Goal: Task Accomplishment & Management: Use online tool/utility

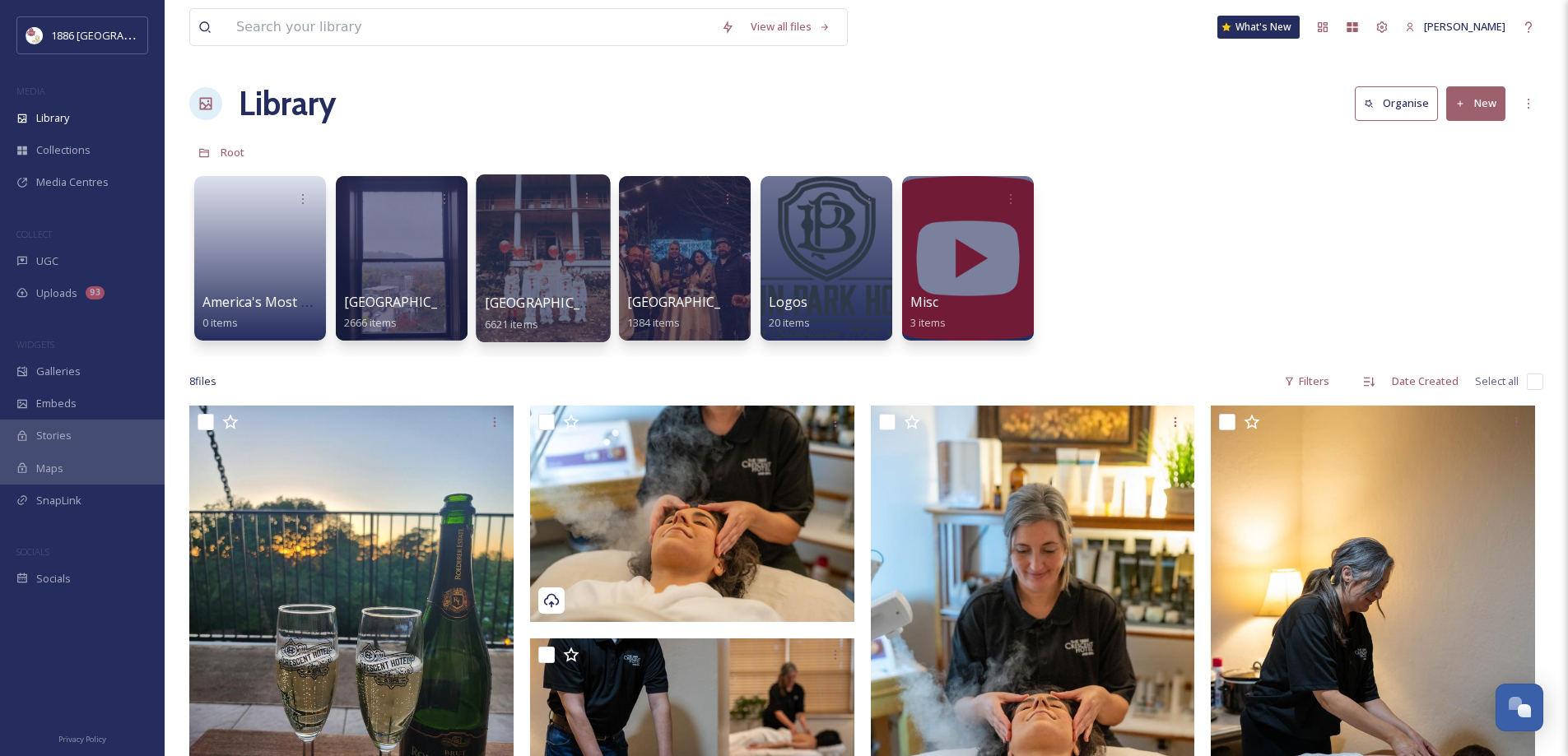
click at [527, 304] on span "[GEOGRAPHIC_DATA]" at bounding box center [552, 302] width 135 height 18
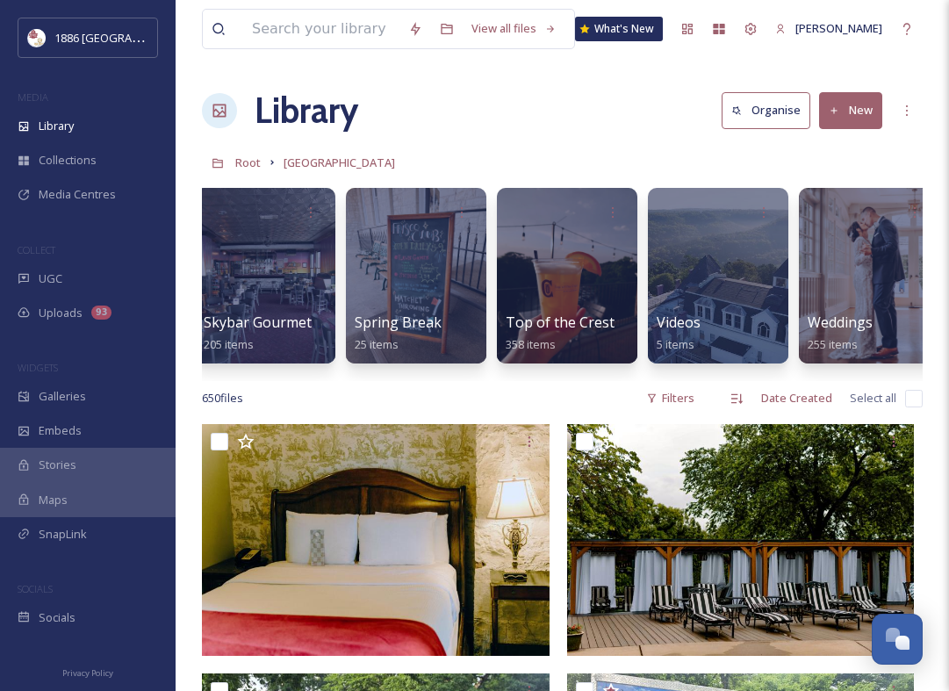
scroll to position [0, 3808]
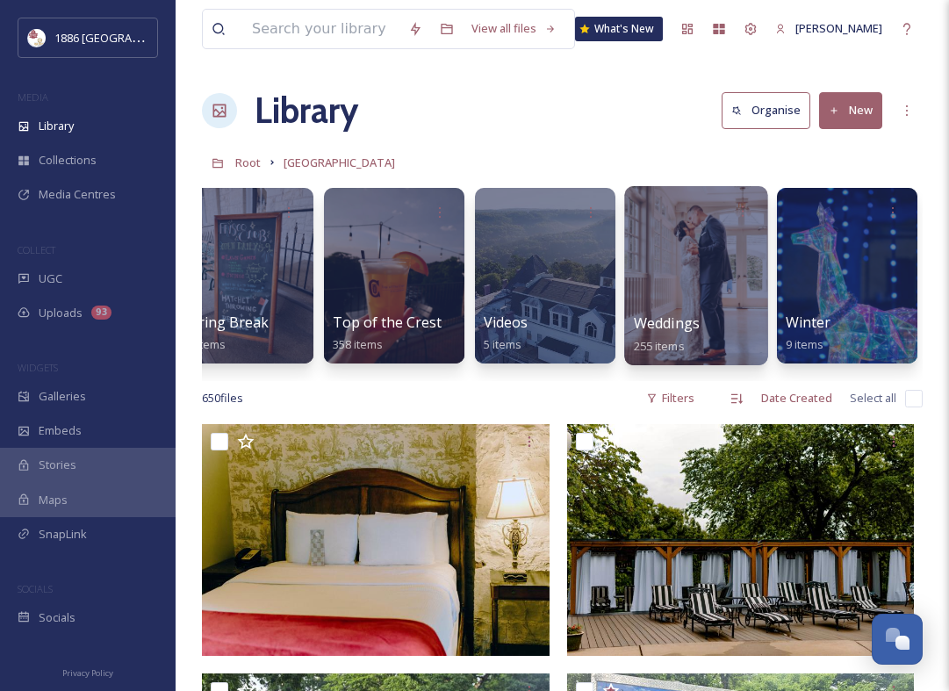
click at [635, 317] on span "Weddings" at bounding box center [667, 322] width 66 height 19
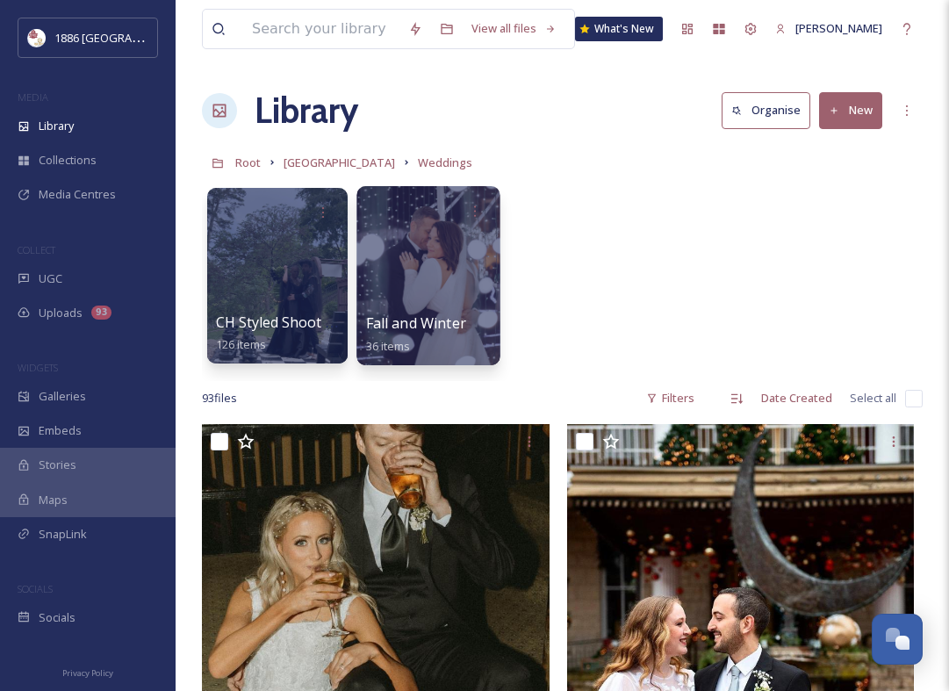
click at [487, 333] on div "Fall and Winter 36 items" at bounding box center [428, 334] width 125 height 44
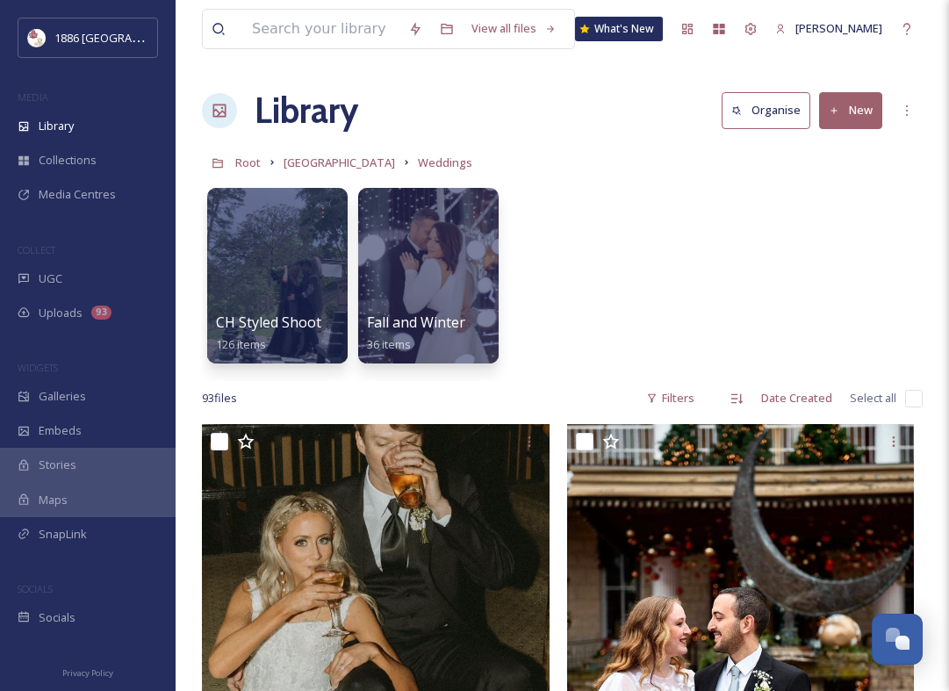
click at [839, 100] on button "New" at bounding box center [850, 110] width 63 height 36
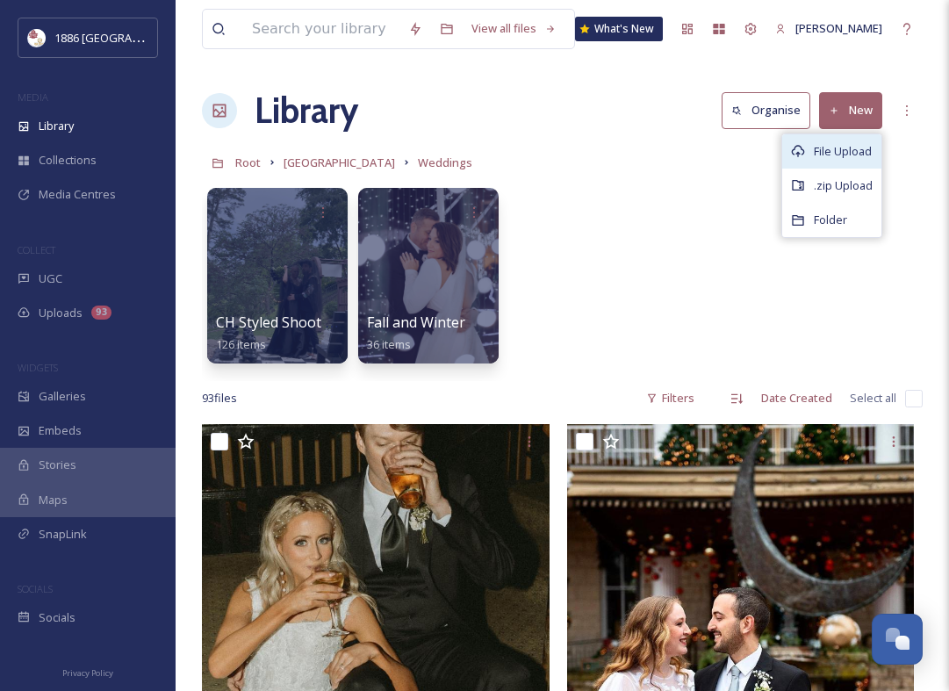
click at [842, 143] on span "File Upload" at bounding box center [842, 151] width 58 height 17
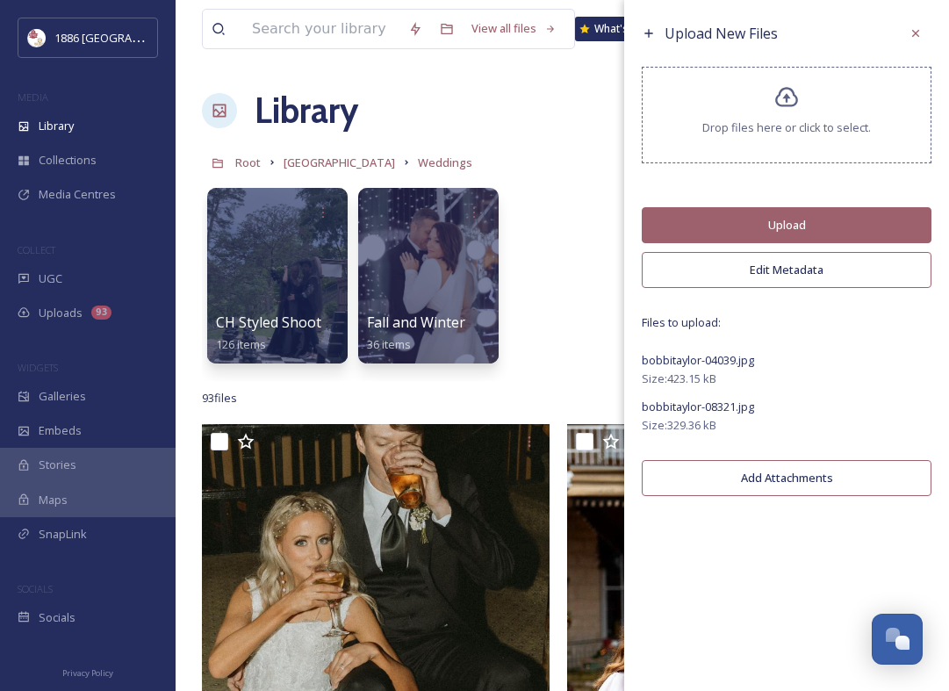
click at [847, 219] on button "Upload" at bounding box center [786, 225] width 290 height 36
